Goal: Information Seeking & Learning: Learn about a topic

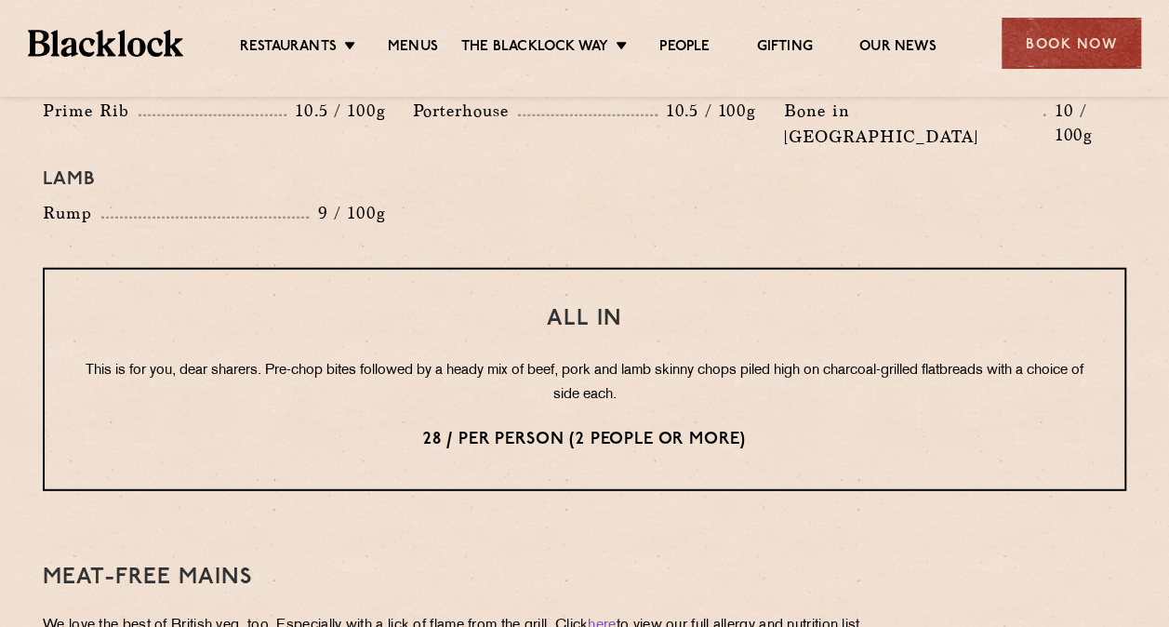
scroll to position [2232, 0]
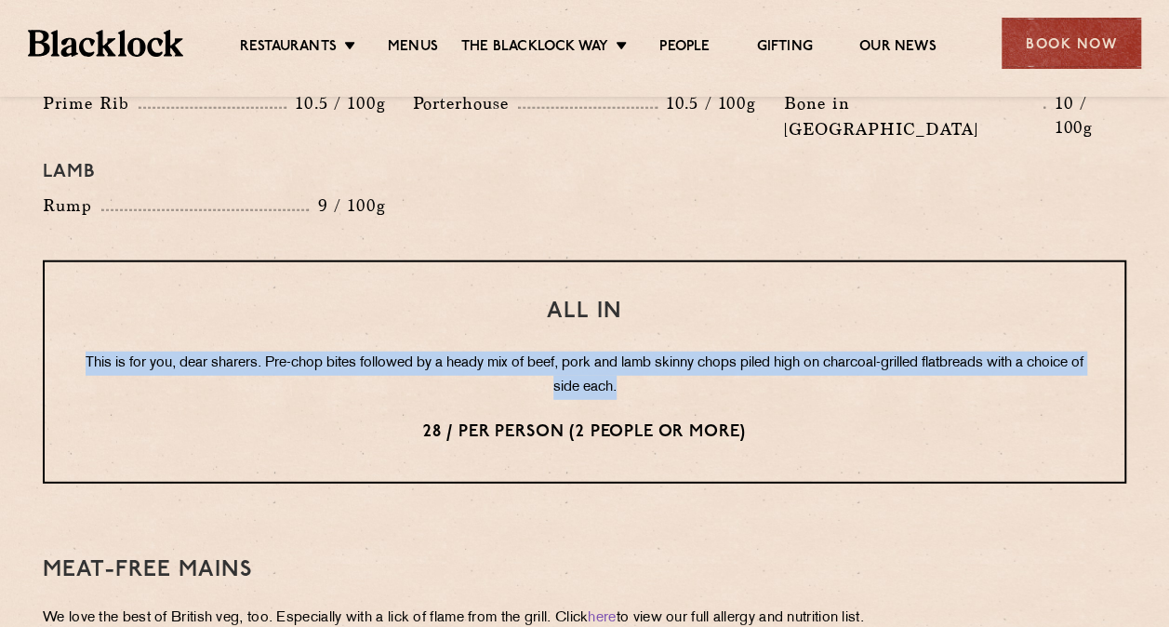
drag, startPoint x: 99, startPoint y: 314, endPoint x: 742, endPoint y: 327, distance: 643.6
click at [742, 351] on p "This is for you, dear sharers. Pre-chop bites followed by a heady mix of beef, …" at bounding box center [584, 375] width 1005 height 48
copy p "This is for you, dear sharers. Pre-chop bites followed by a heady mix of beef, …"
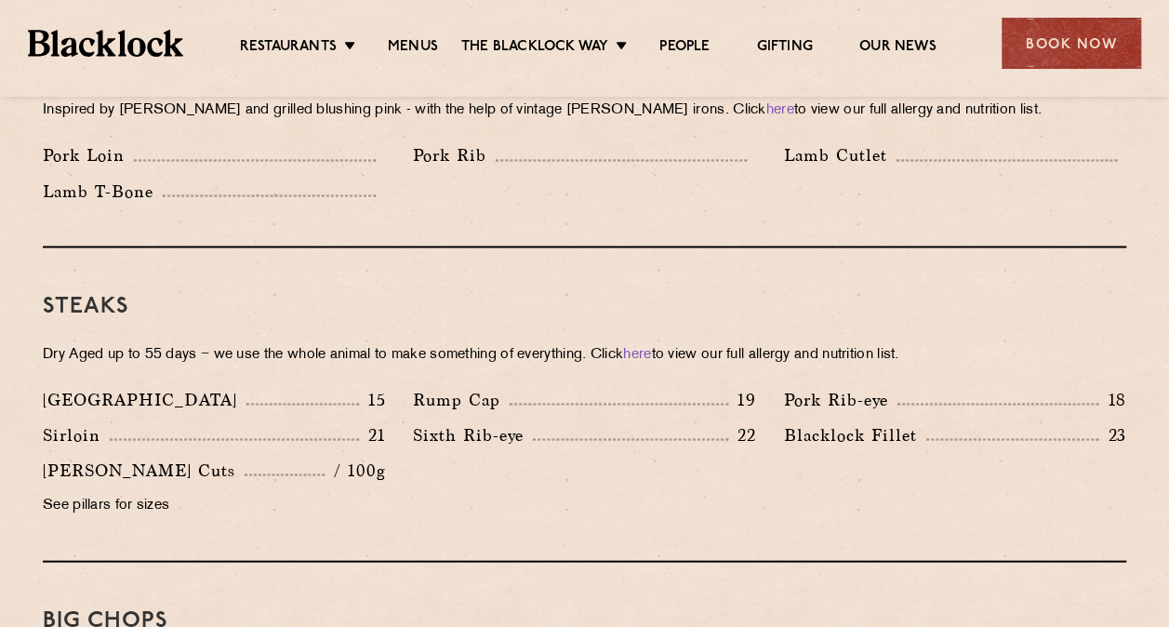
scroll to position [1209, 0]
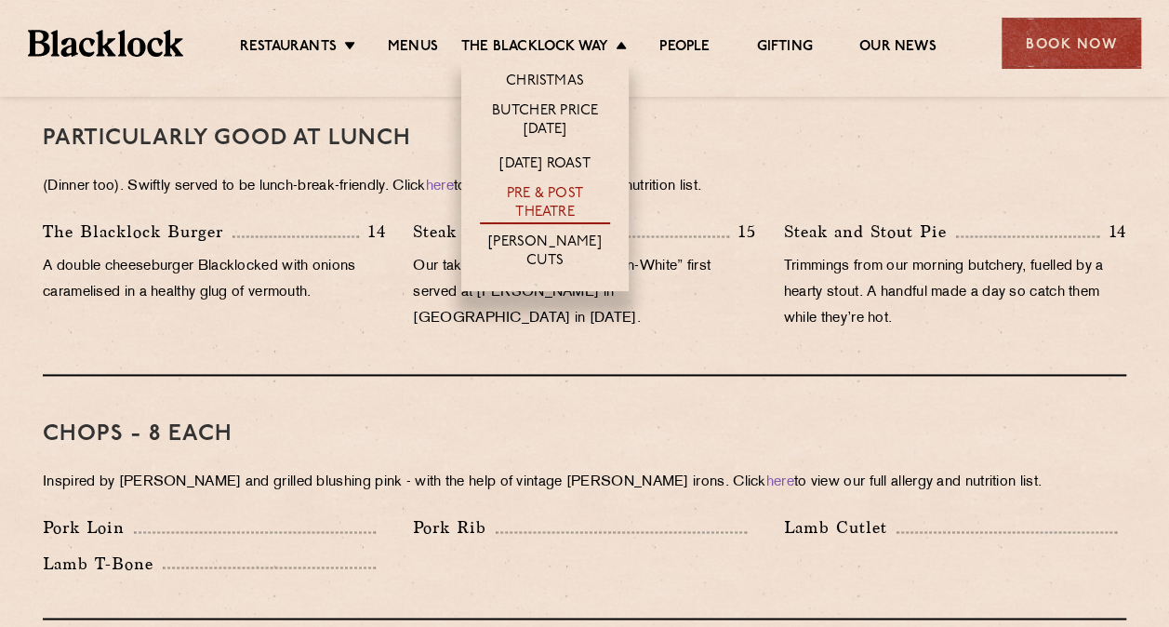
click at [569, 203] on link "Pre & Post Theatre" at bounding box center [545, 204] width 130 height 39
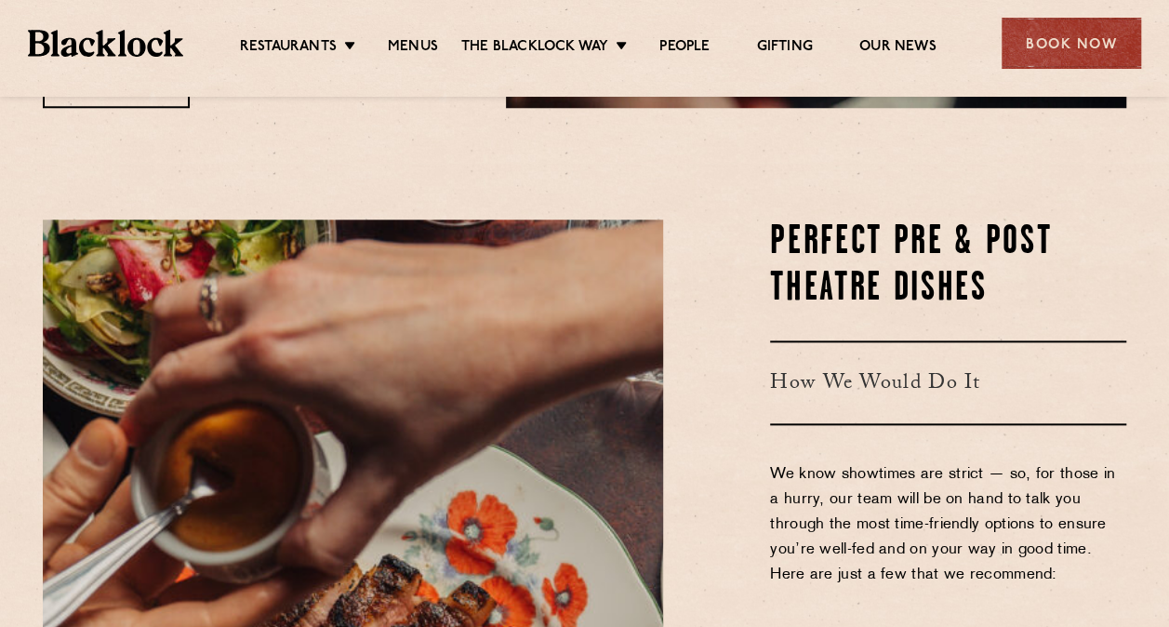
scroll to position [744, 0]
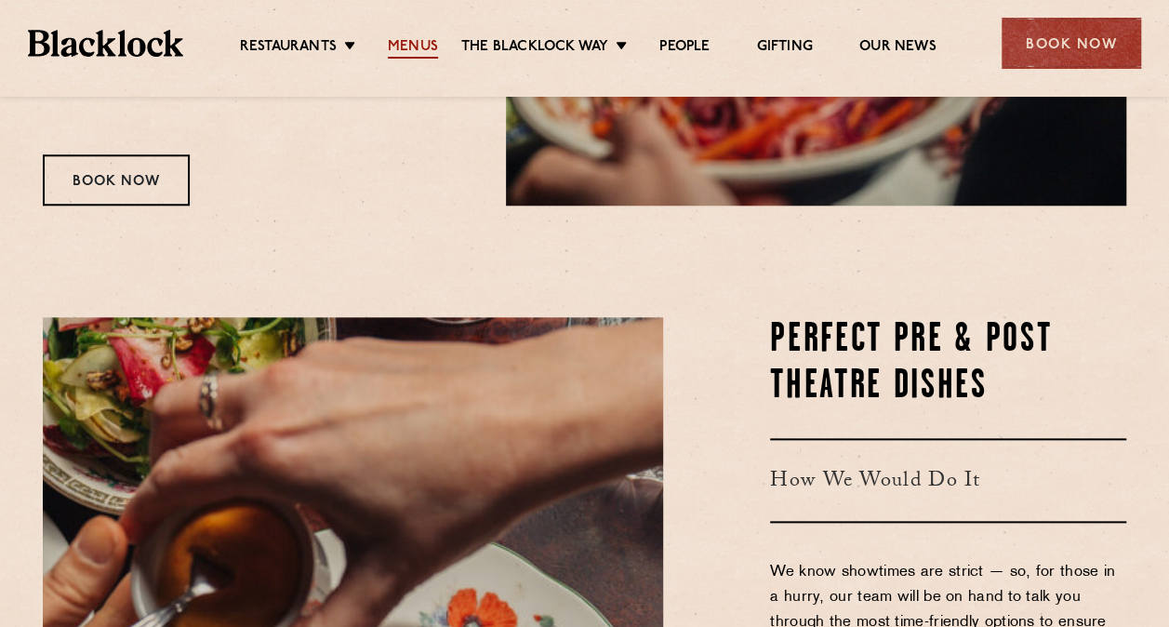
click at [415, 54] on link "Menus" at bounding box center [413, 48] width 50 height 20
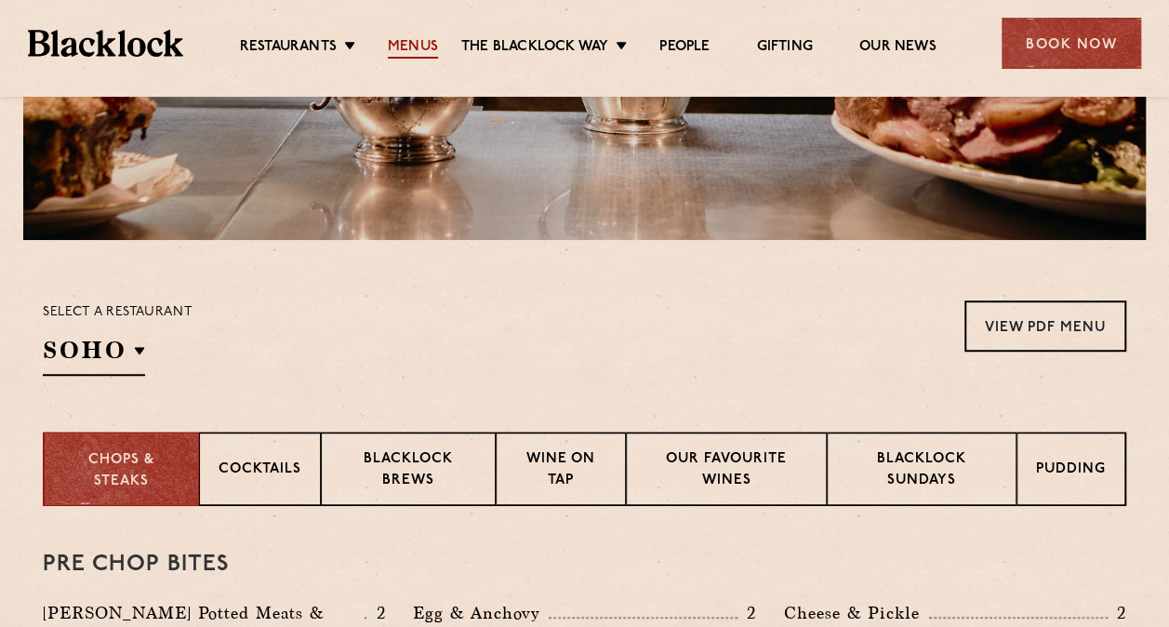
scroll to position [558, 0]
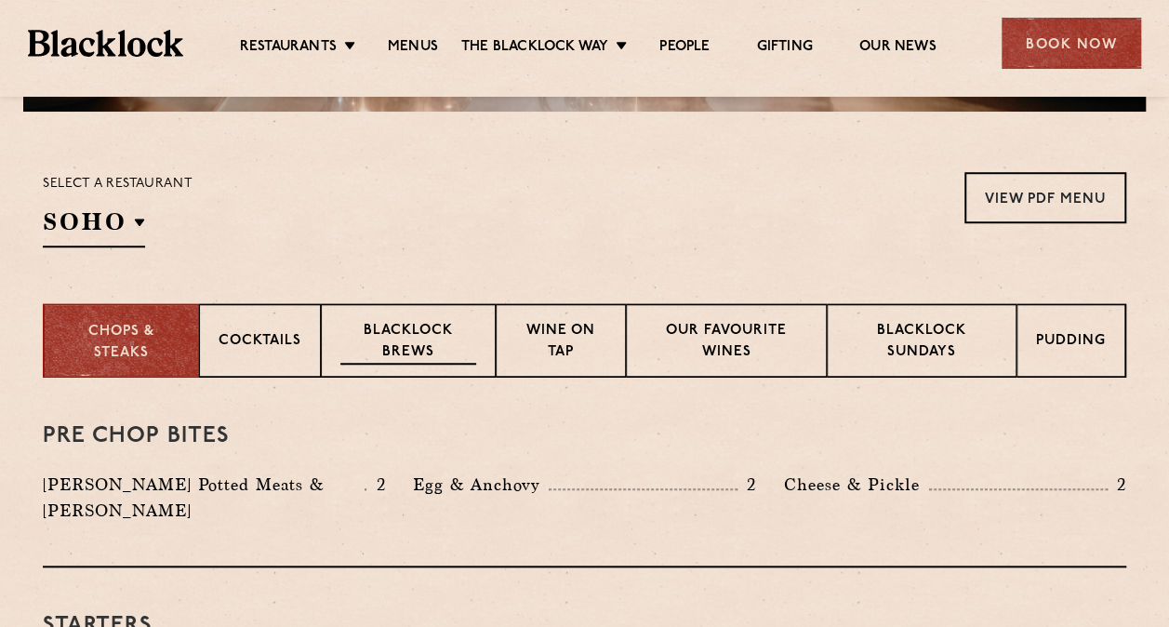
click at [437, 354] on p "Blacklock Brews" at bounding box center [408, 343] width 136 height 44
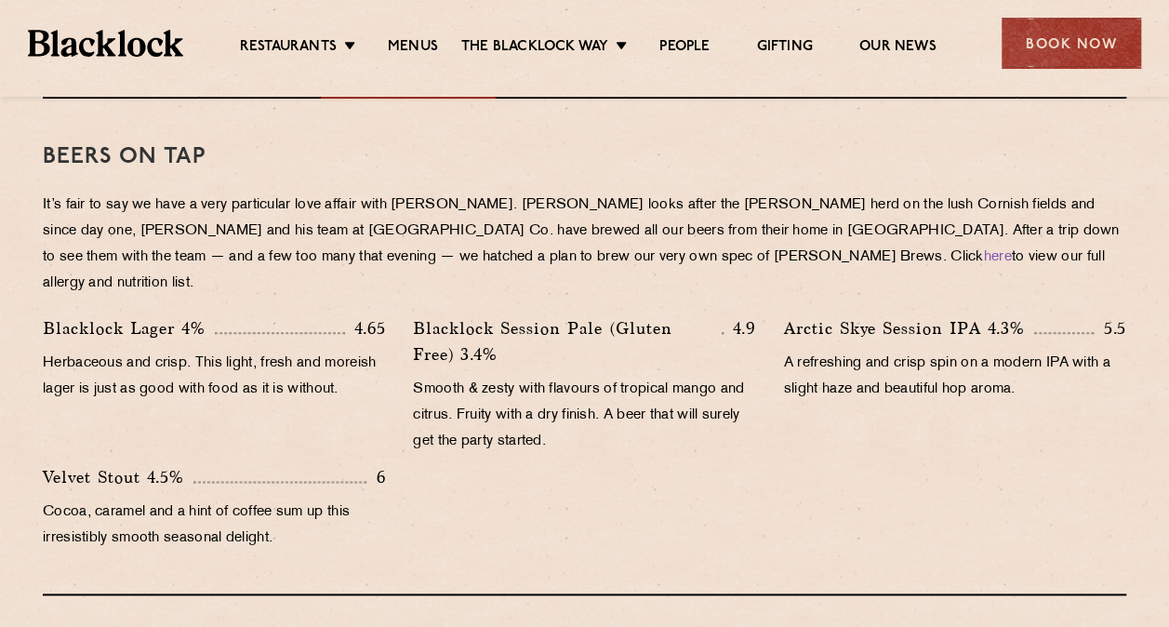
scroll to position [465, 0]
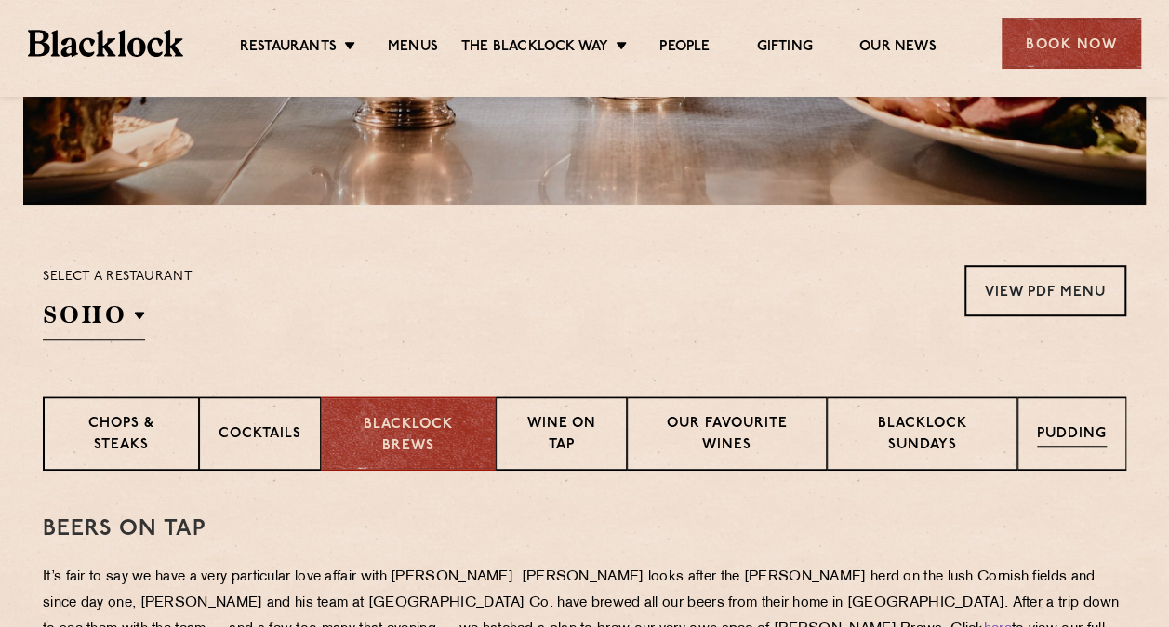
click at [1053, 437] on p "Pudding" at bounding box center [1072, 435] width 70 height 23
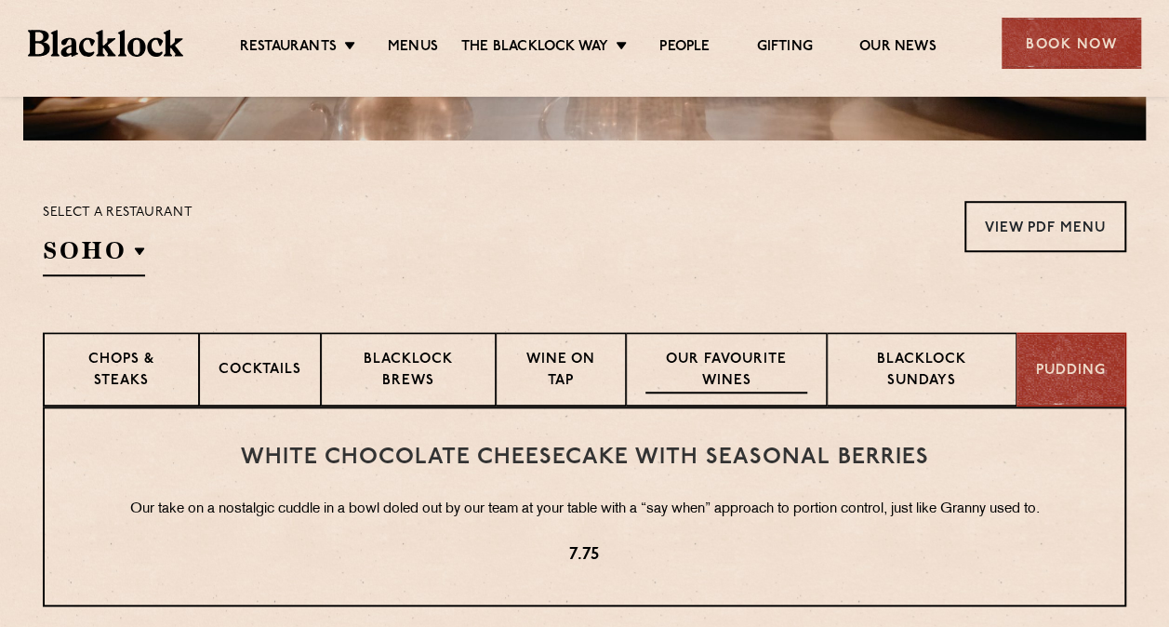
scroll to position [558, 0]
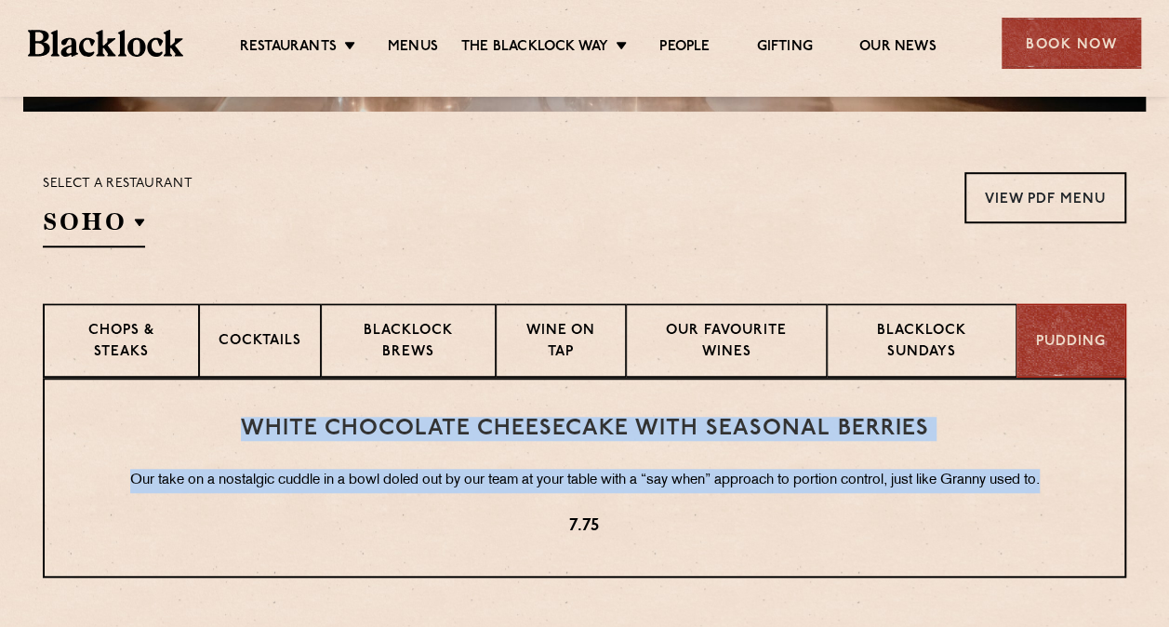
drag, startPoint x: 1064, startPoint y: 483, endPoint x: 139, endPoint y: 418, distance: 927.4
click at [139, 418] on div "White Chocolate Cheesecake with Seasonal Berries Our take on a nostalgic cuddle…" at bounding box center [584, 478] width 1083 height 200
copy div "White Chocolate Cheesecake with Seasonal Berries Our take on a nostalgic cuddle…"
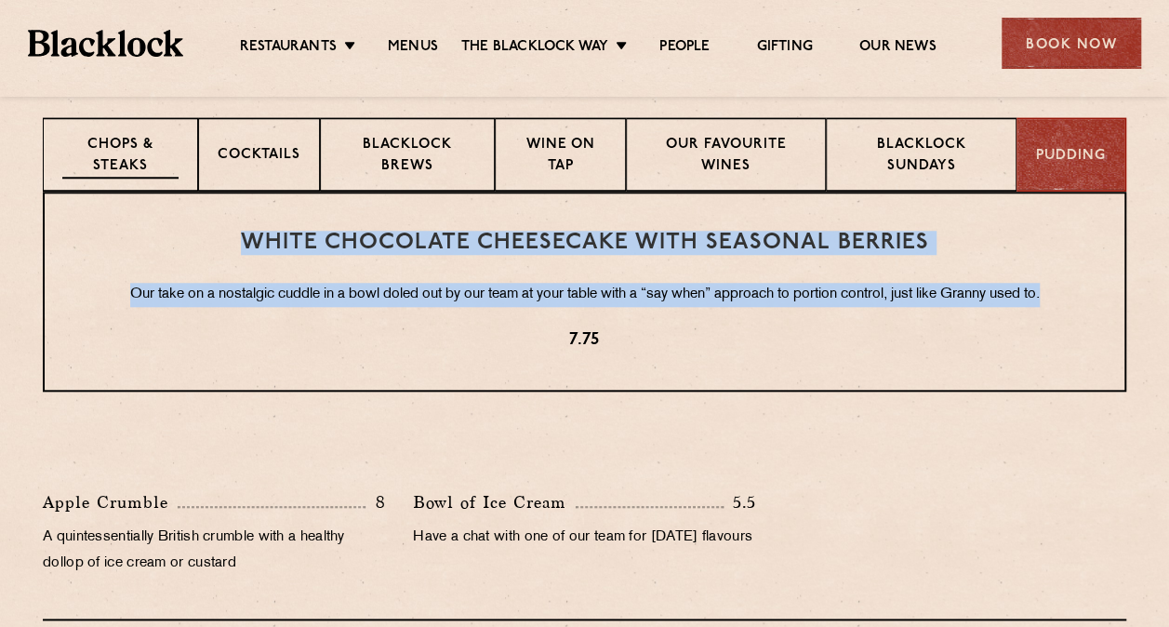
click at [143, 145] on p "Chops & Steaks" at bounding box center [120, 157] width 116 height 44
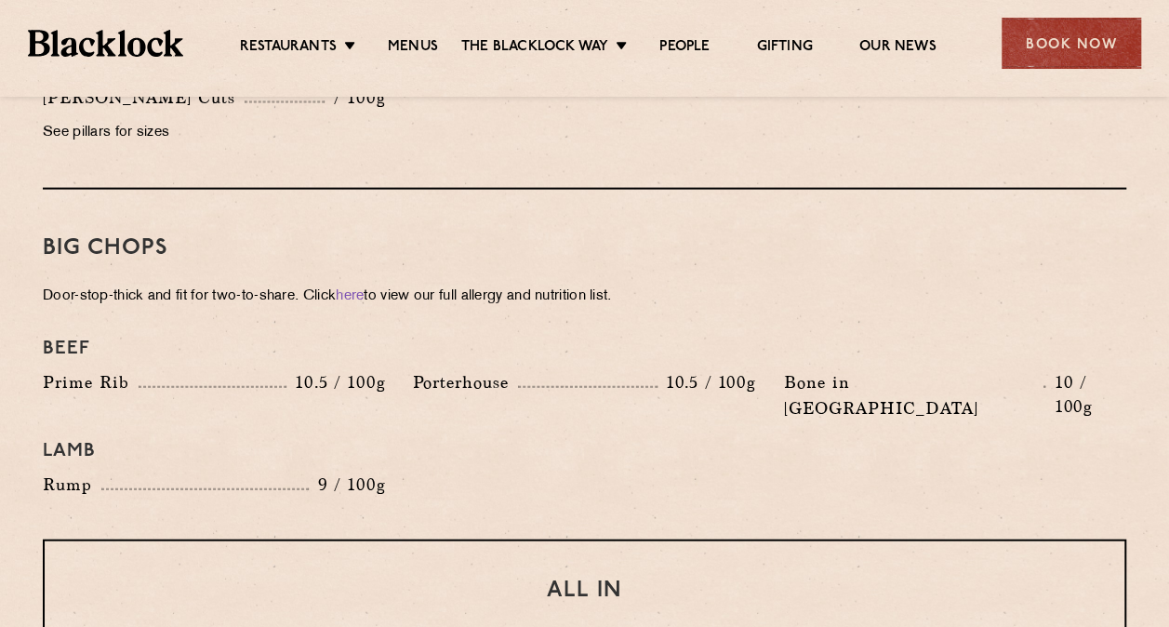
scroll to position [2232, 0]
